Goal: Task Accomplishment & Management: Manage account settings

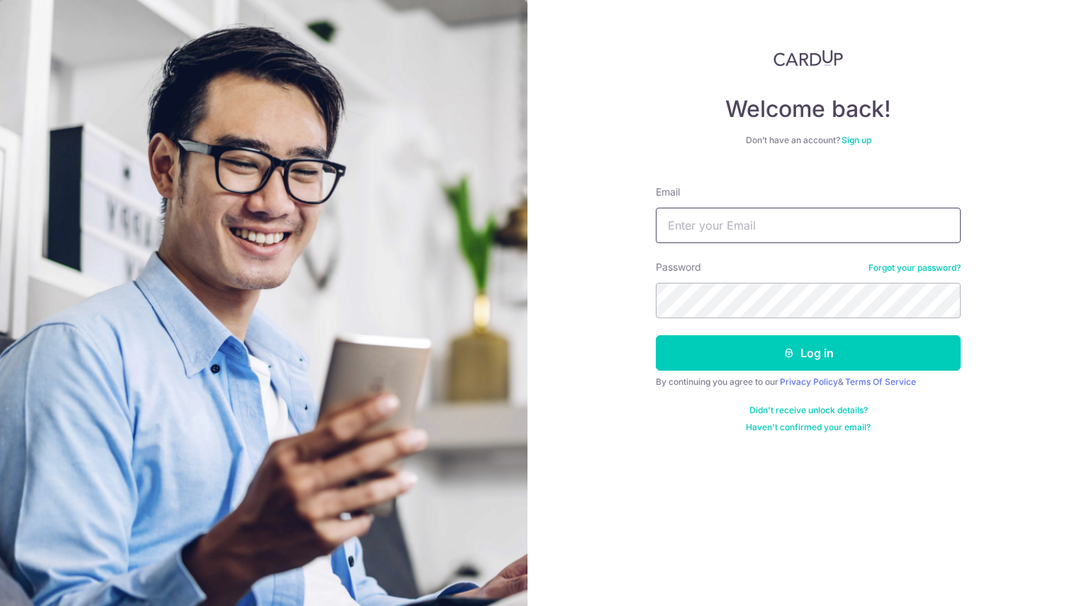
click at [772, 221] on input "Email" at bounding box center [808, 225] width 305 height 35
click at [766, 220] on input "Email" at bounding box center [808, 225] width 305 height 35
type input "shirleyliuch@gmail.com"
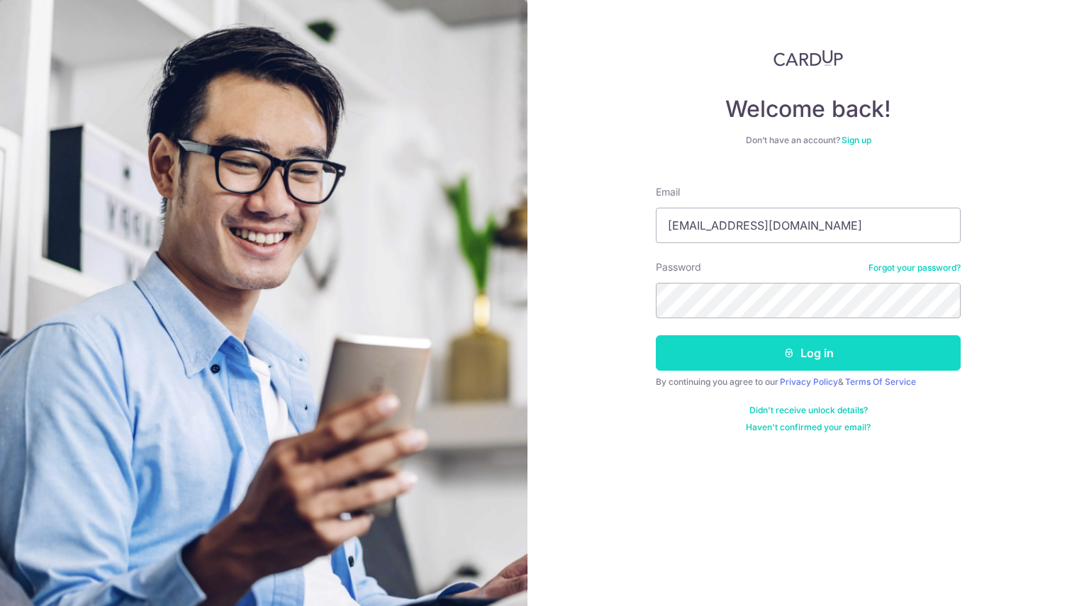
click at [830, 344] on button "Log in" at bounding box center [808, 352] width 305 height 35
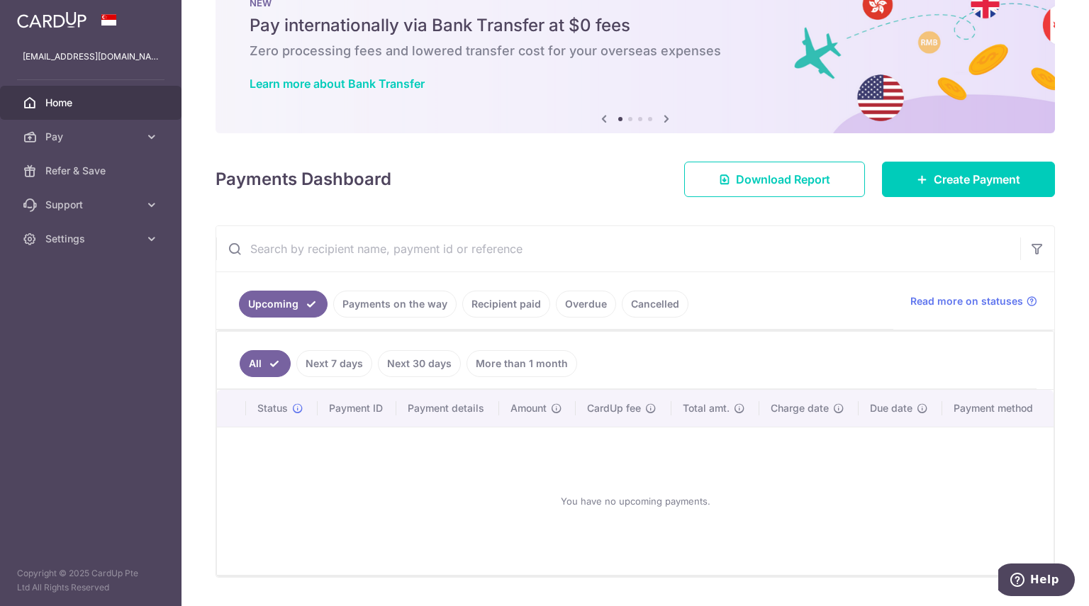
scroll to position [71, 0]
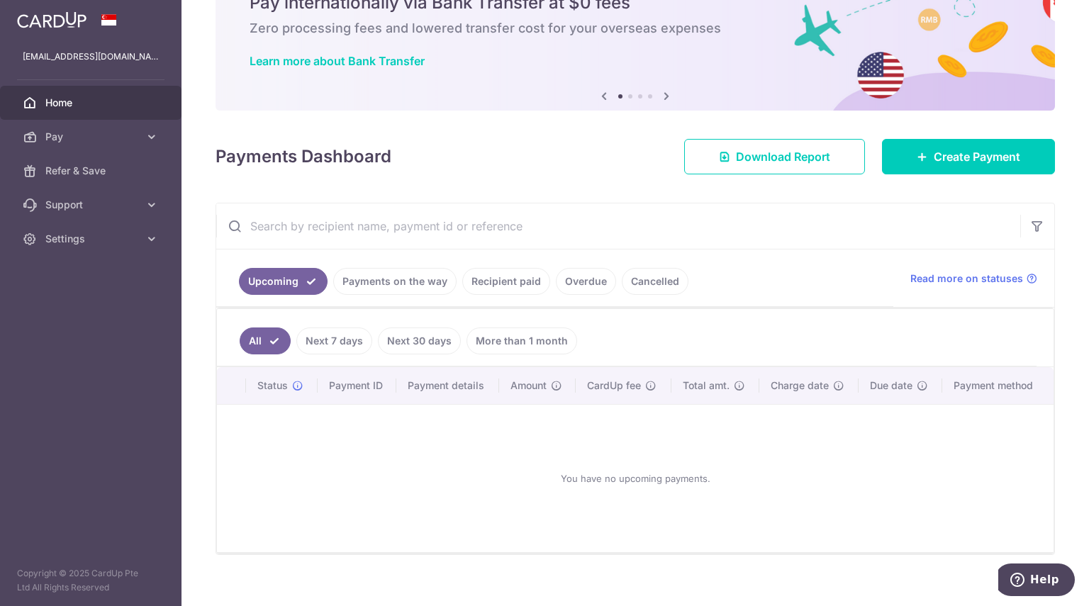
click at [423, 278] on link "Payments on the way" at bounding box center [394, 281] width 123 height 27
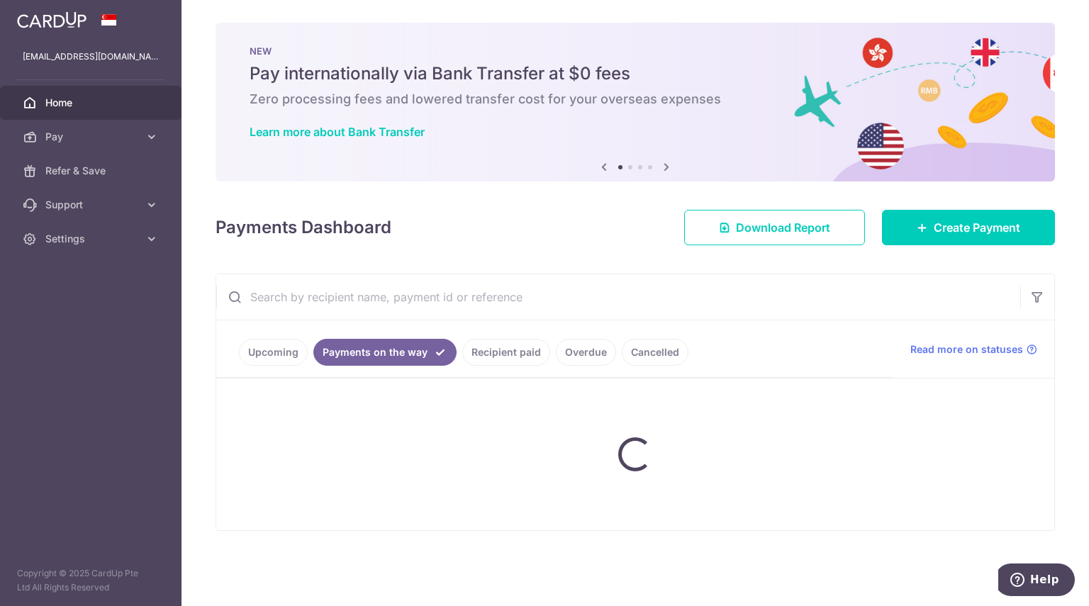
scroll to position [0, 0]
click at [508, 351] on ul "Upcoming Payments on the way Recipient paid Overdue Cancelled" at bounding box center [554, 349] width 677 height 57
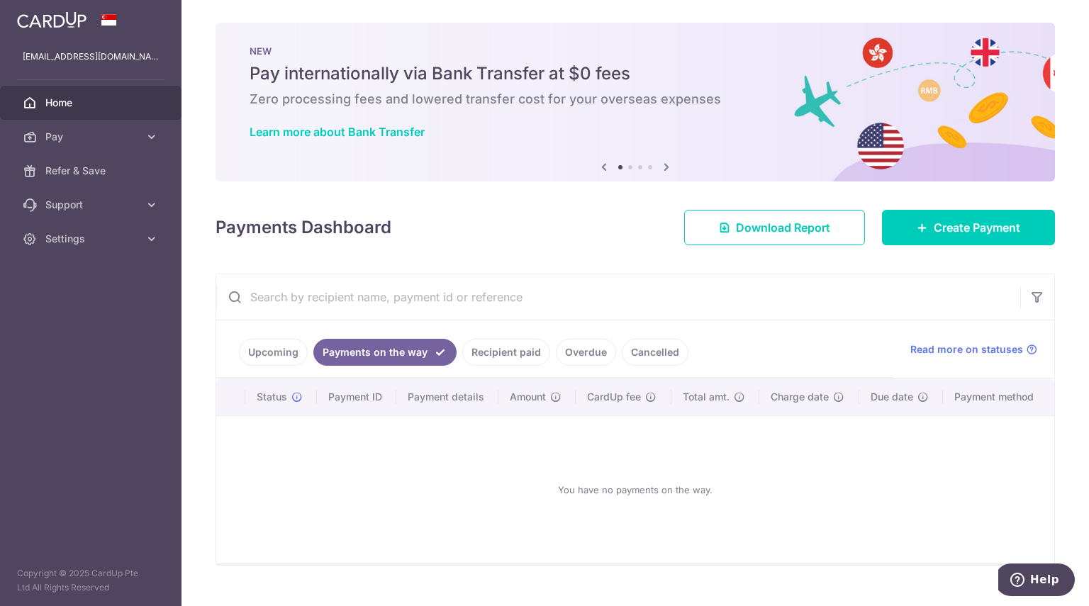
click at [528, 356] on link "Recipient paid" at bounding box center [506, 352] width 88 height 27
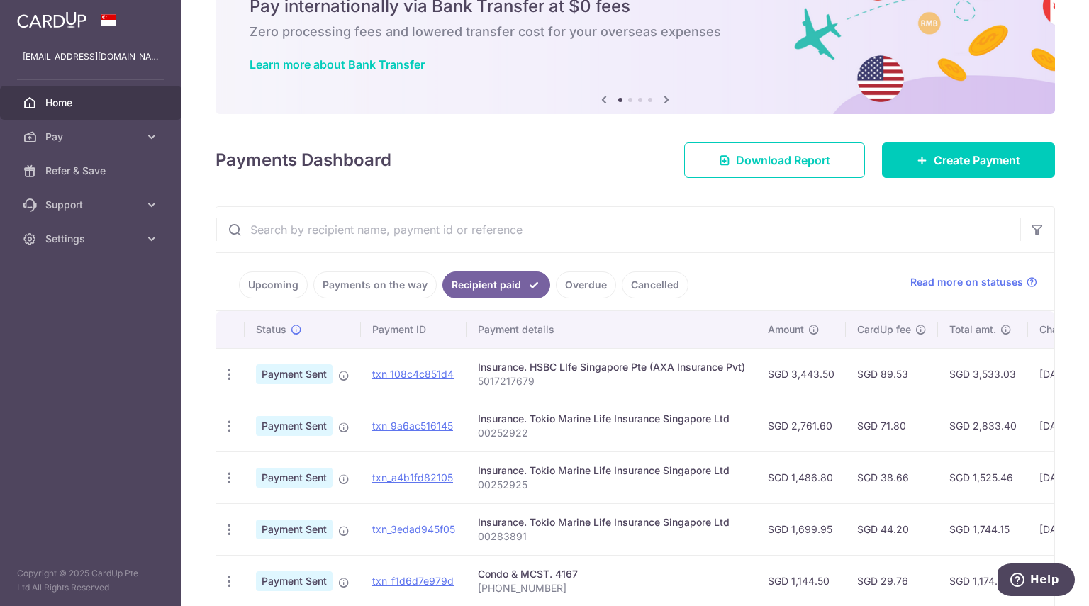
scroll to position [140, 0]
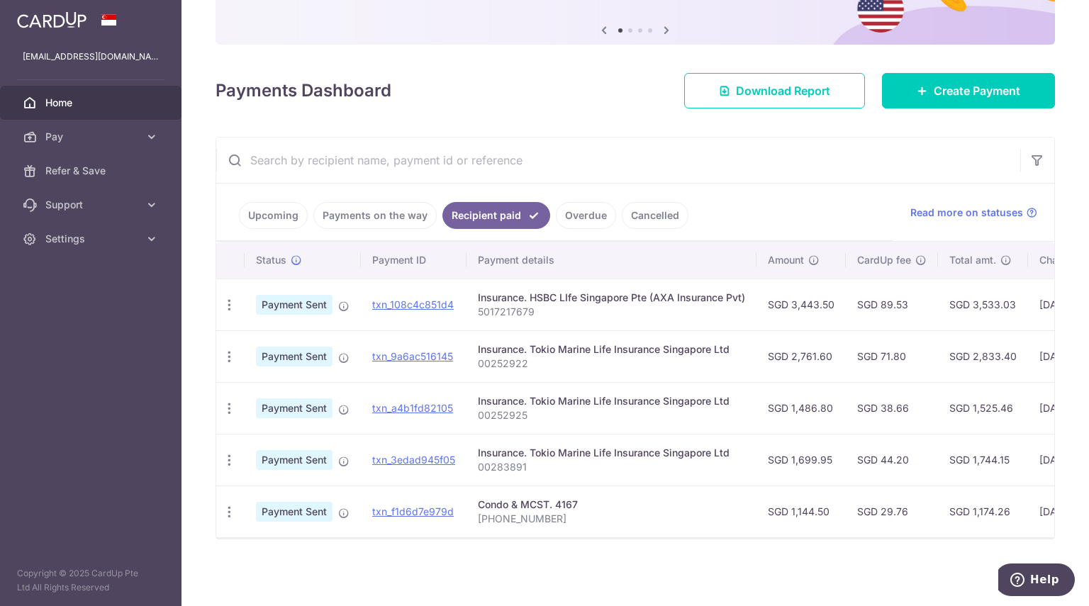
click at [581, 204] on link "Overdue" at bounding box center [586, 215] width 60 height 27
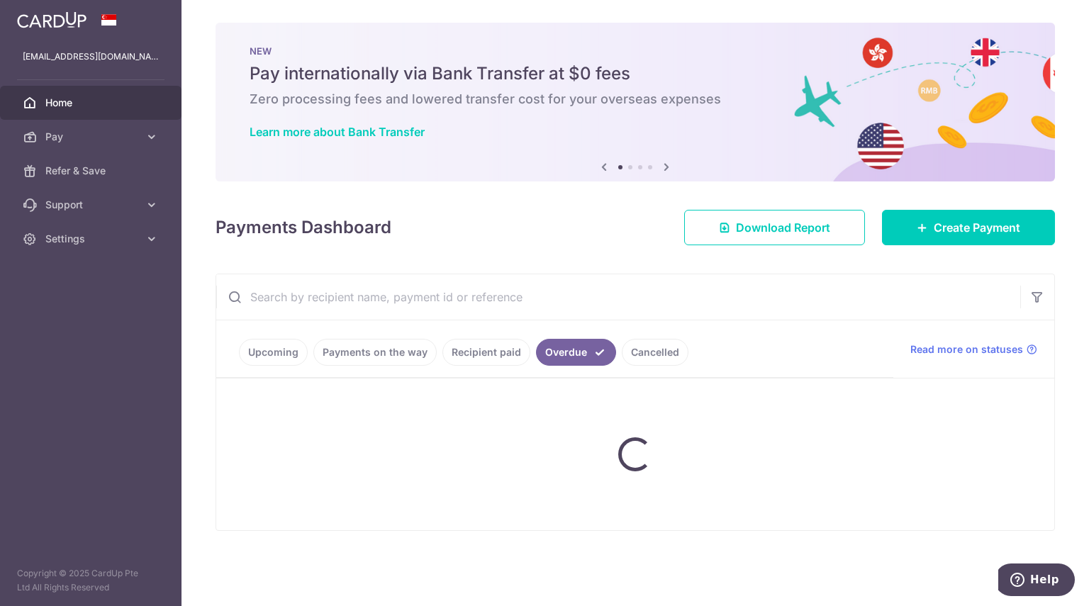
scroll to position [0, 0]
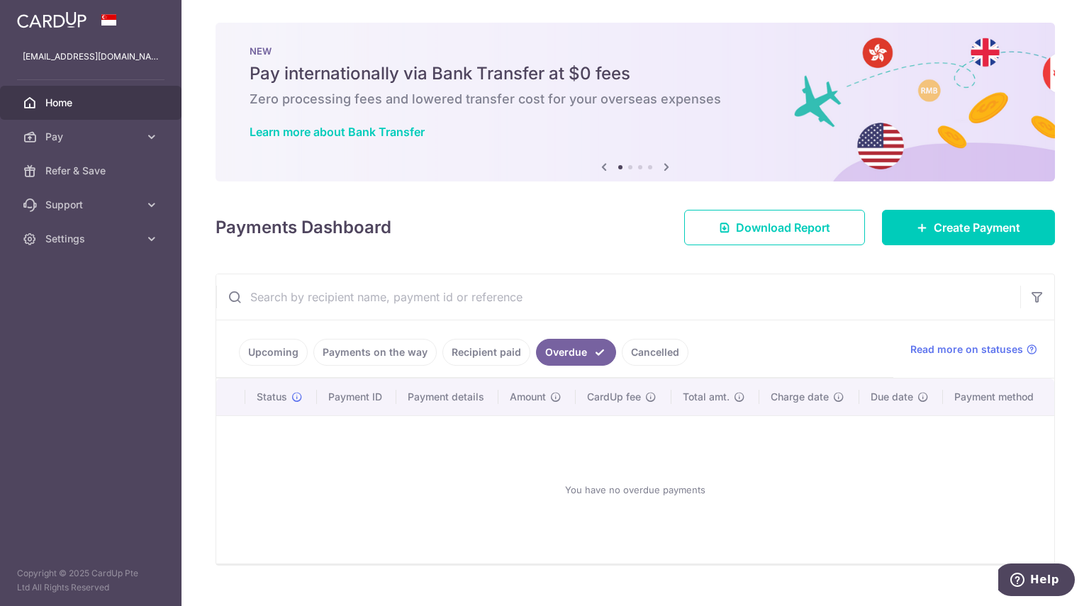
click at [282, 351] on link "Upcoming" at bounding box center [273, 352] width 69 height 27
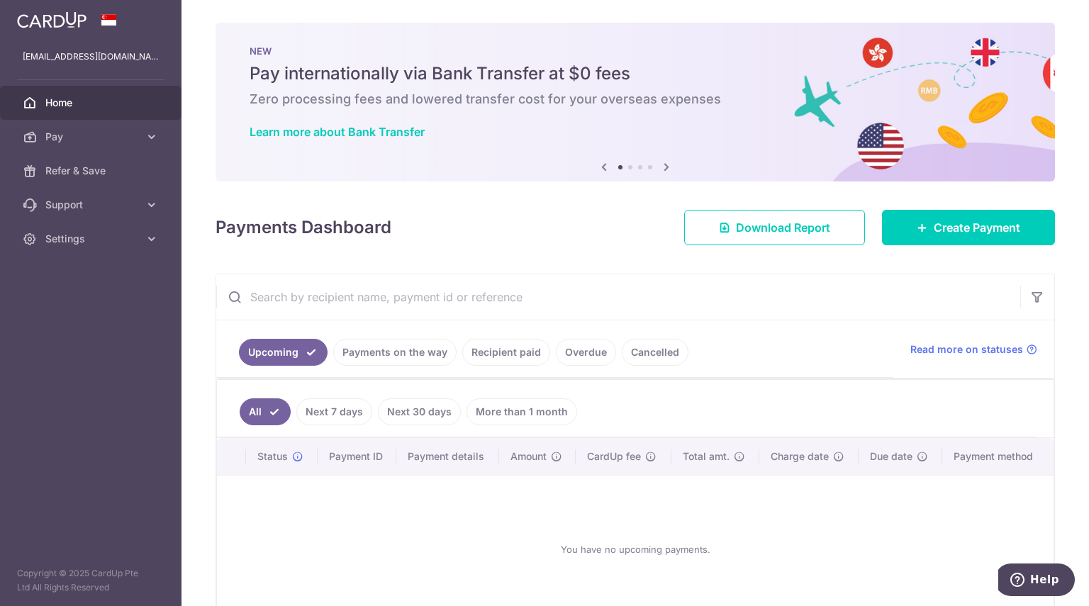
click at [556, 361] on link "Overdue" at bounding box center [586, 352] width 60 height 27
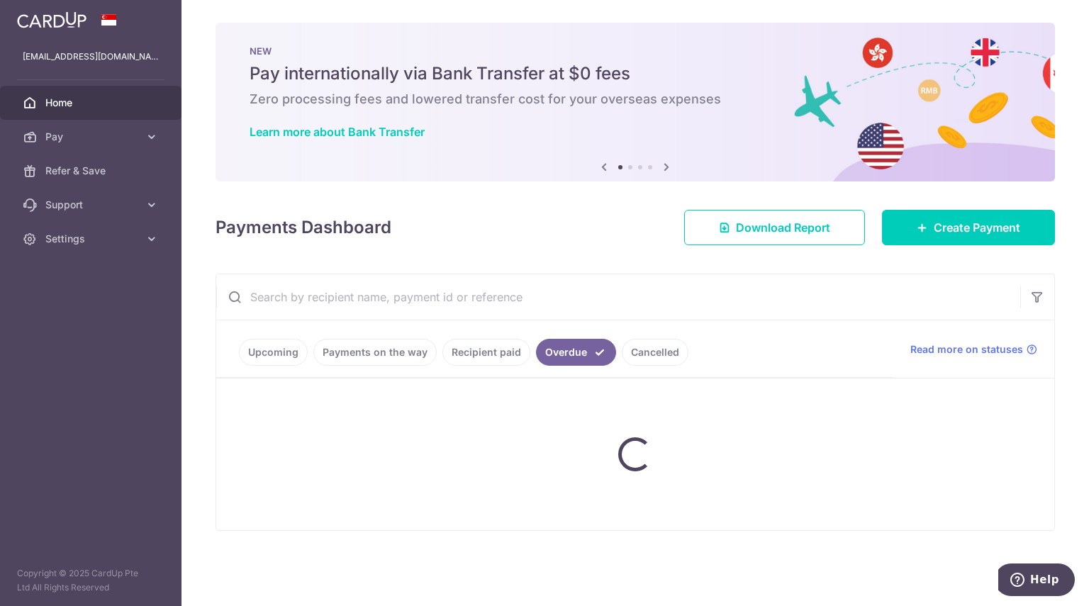
click at [498, 355] on link "Recipient paid" at bounding box center [486, 352] width 88 height 27
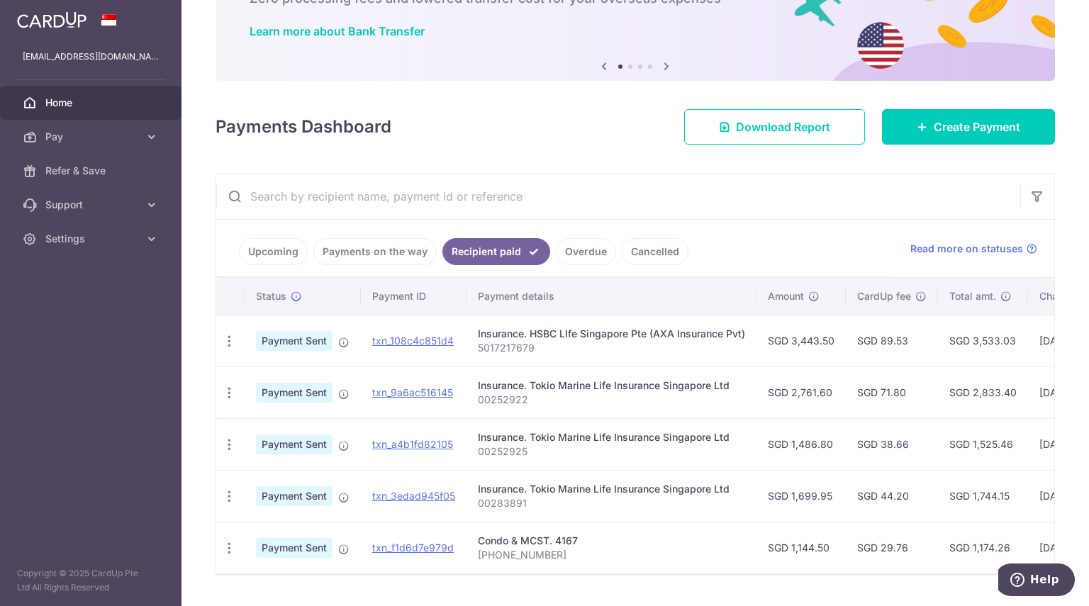
scroll to position [140, 0]
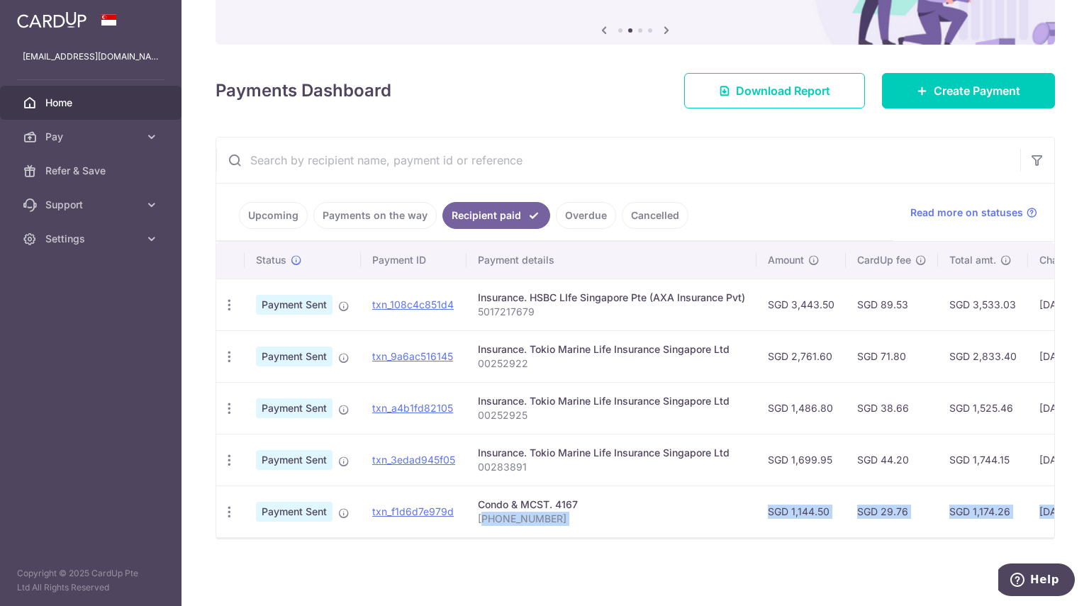
drag, startPoint x: 482, startPoint y: 530, endPoint x: 967, endPoint y: 554, distance: 485.6
click at [967, 554] on div "× Pause Schedule Pause all future payments in this series Pause just this one p…" at bounding box center [636, 303] width 908 height 606
click at [671, 474] on td "Insurance. Tokio Marine Life Insurance Singapore Ltd 00283891" at bounding box center [612, 460] width 290 height 52
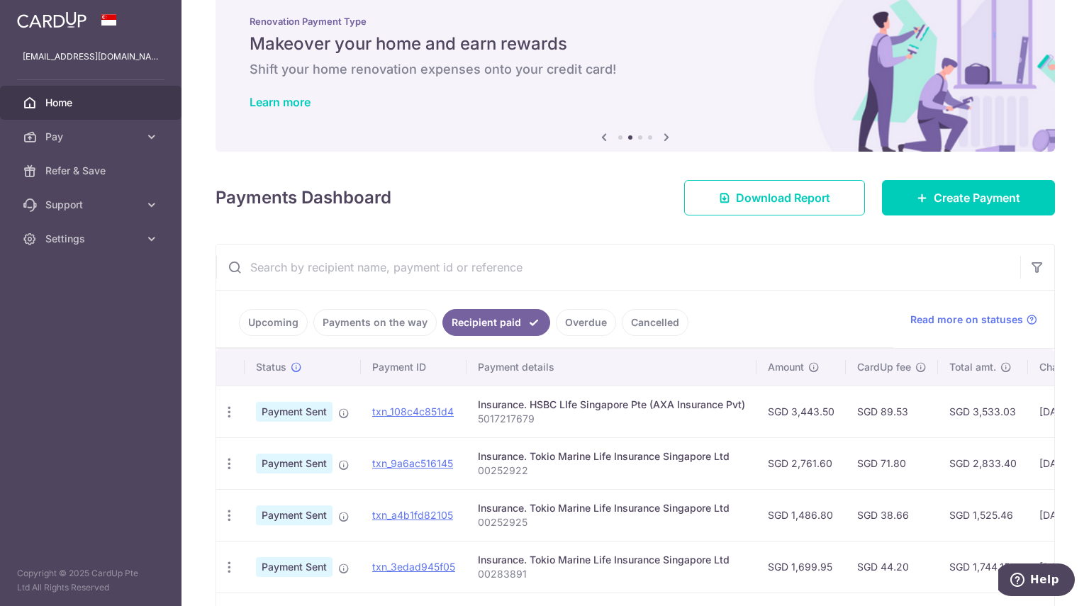
scroll to position [0, 0]
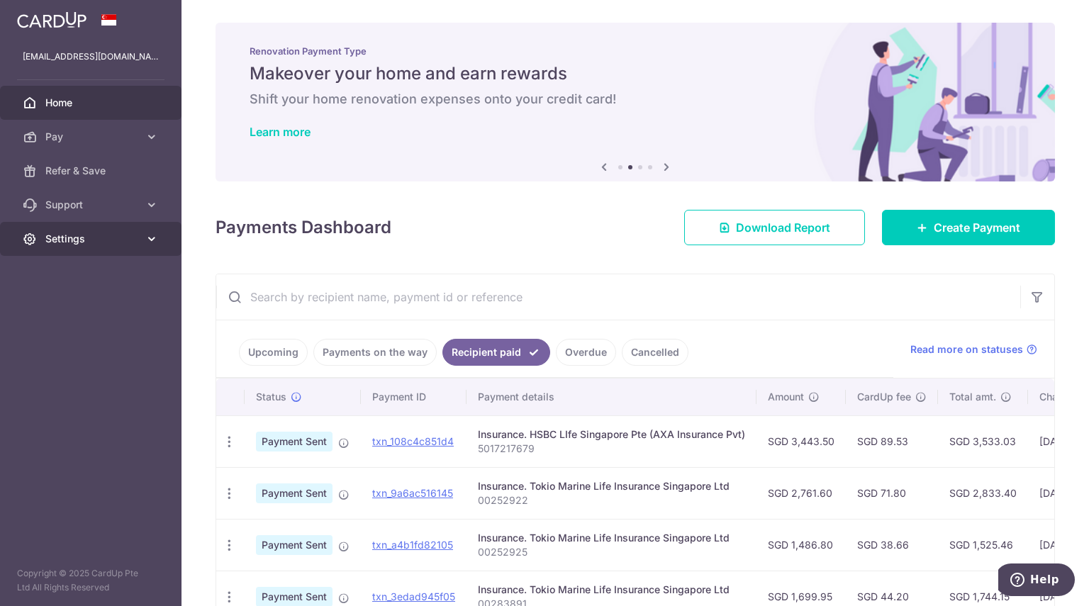
click at [130, 242] on span "Settings" at bounding box center [92, 239] width 94 height 14
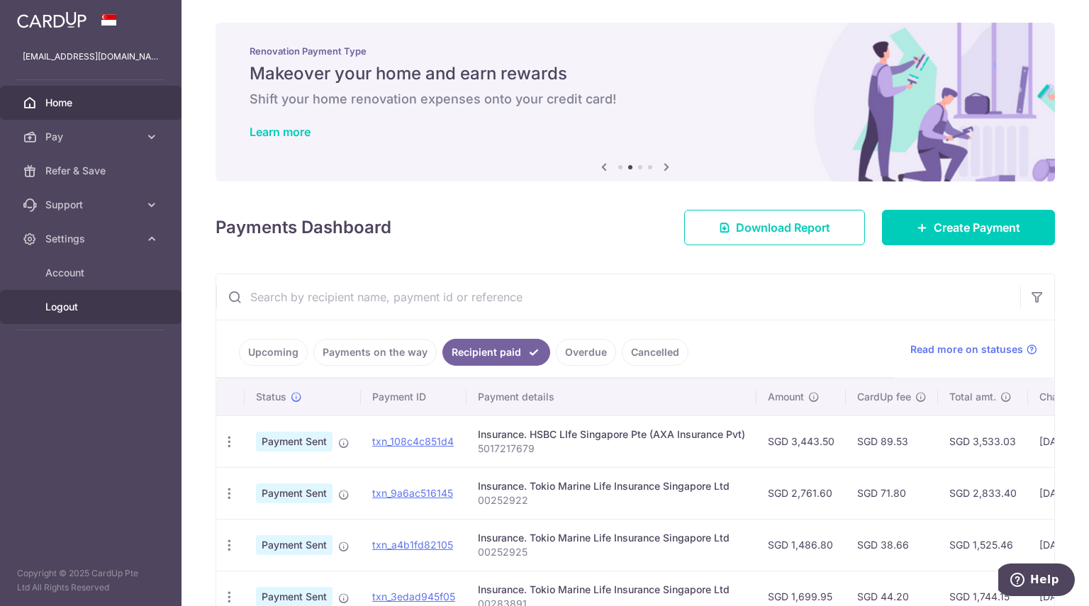
click at [84, 308] on span "Logout" at bounding box center [92, 307] width 94 height 14
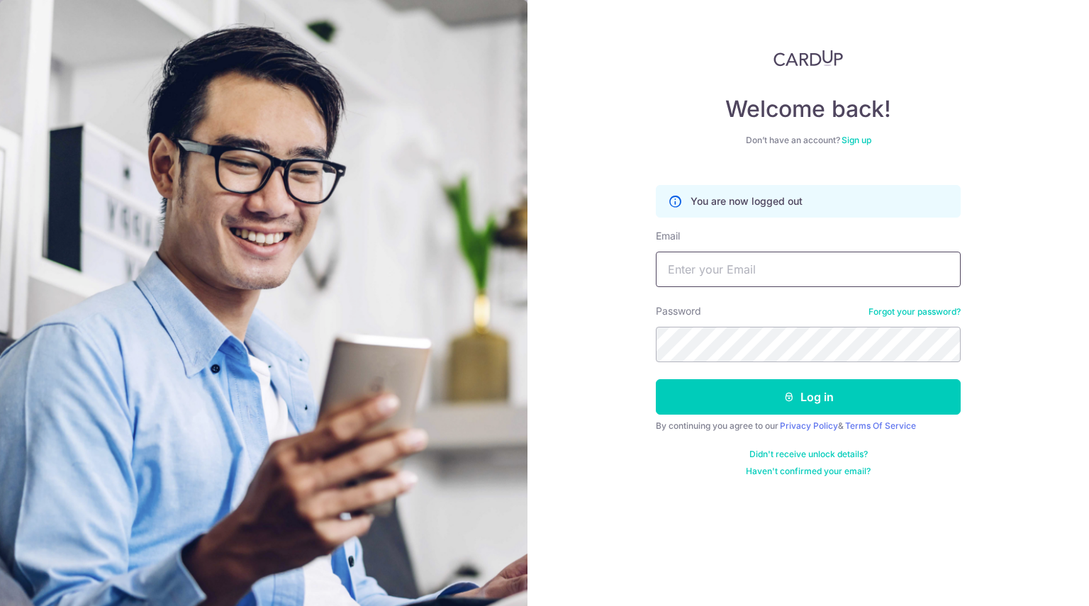
click at [861, 273] on input "Email" at bounding box center [808, 269] width 305 height 35
type input "[PERSON_NAME][EMAIL_ADDRESS][PERSON_NAME][DOMAIN_NAME]"
click at [656, 379] on button "Log in" at bounding box center [808, 396] width 305 height 35
